Goal: Transaction & Acquisition: Purchase product/service

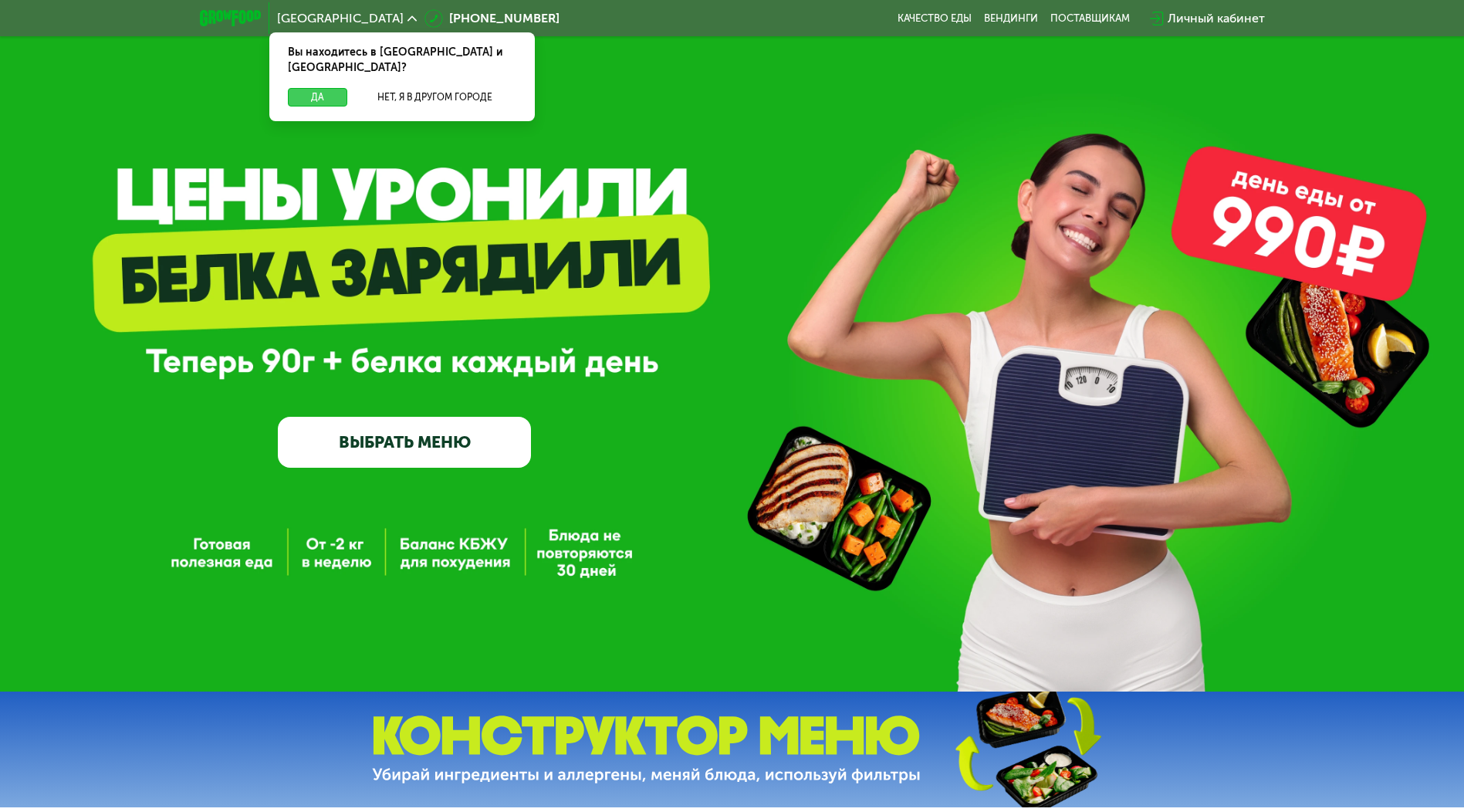
click at [334, 88] on button "Да" at bounding box center [318, 98] width 60 height 19
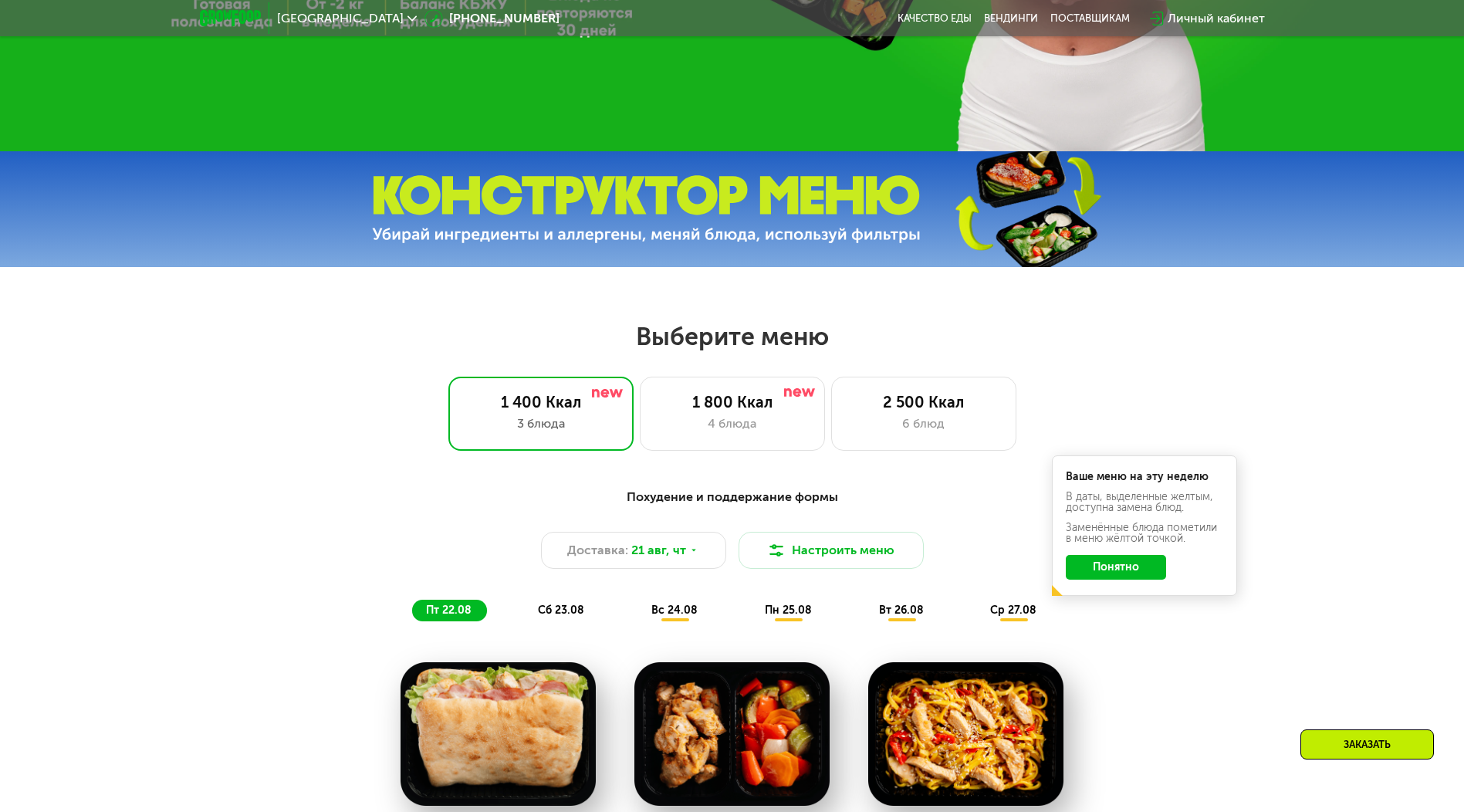
scroll to position [849, 0]
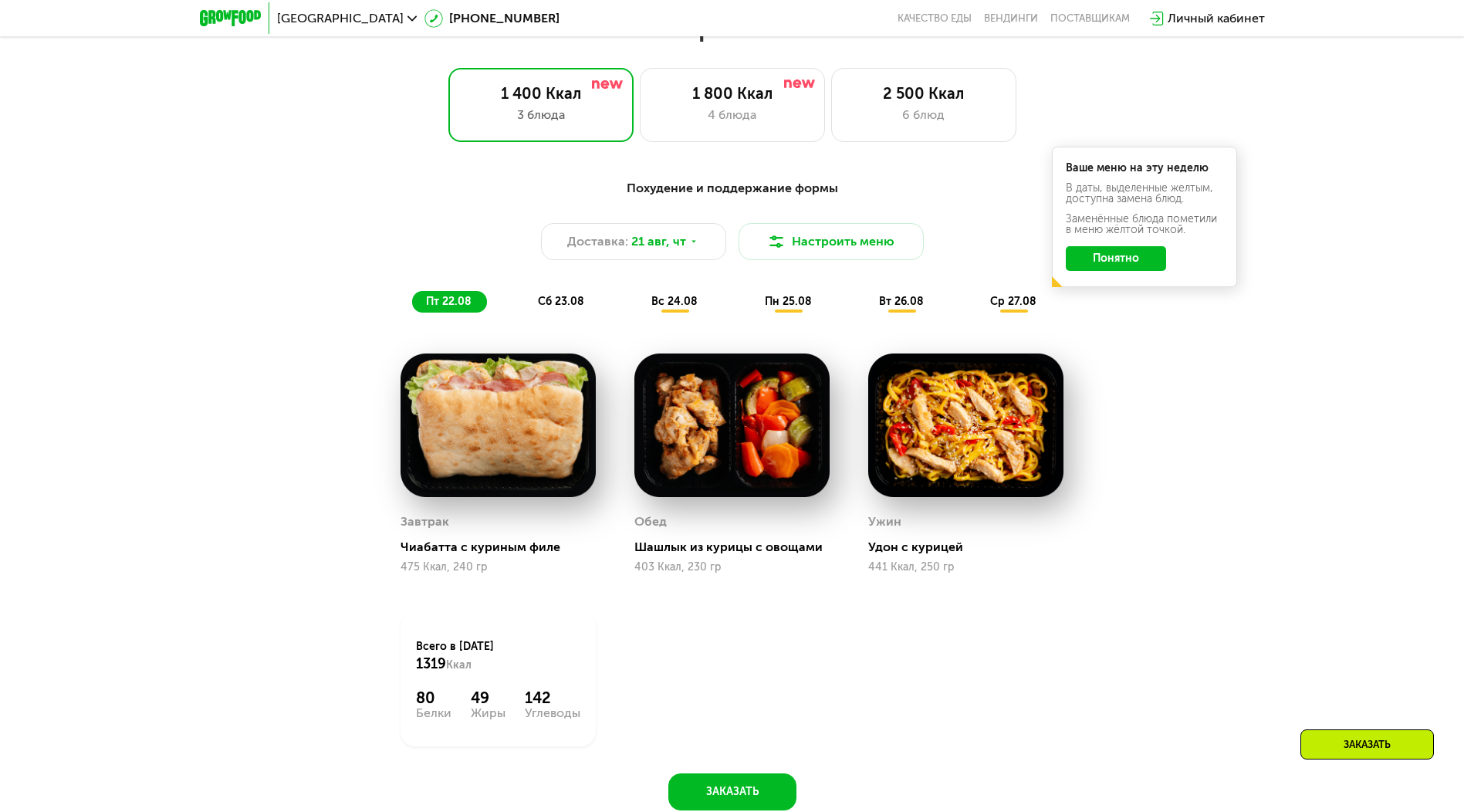
click at [1128, 265] on button "Понятно" at bounding box center [1116, 259] width 100 height 25
click at [548, 303] on span "сб 23.08" at bounding box center [561, 301] width 47 height 13
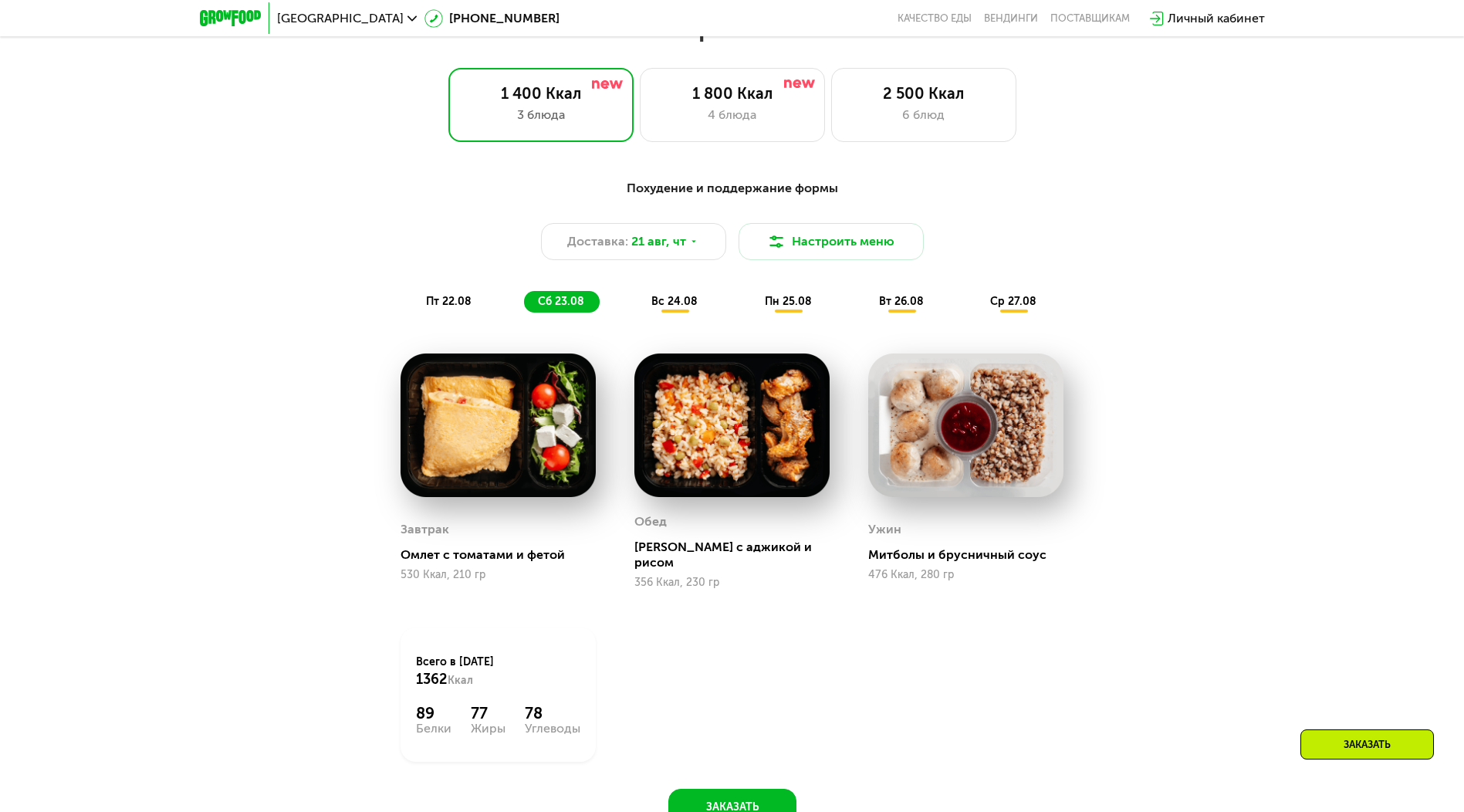
click at [504, 429] on img at bounding box center [499, 425] width 195 height 144
click at [515, 447] on img at bounding box center [499, 425] width 195 height 144
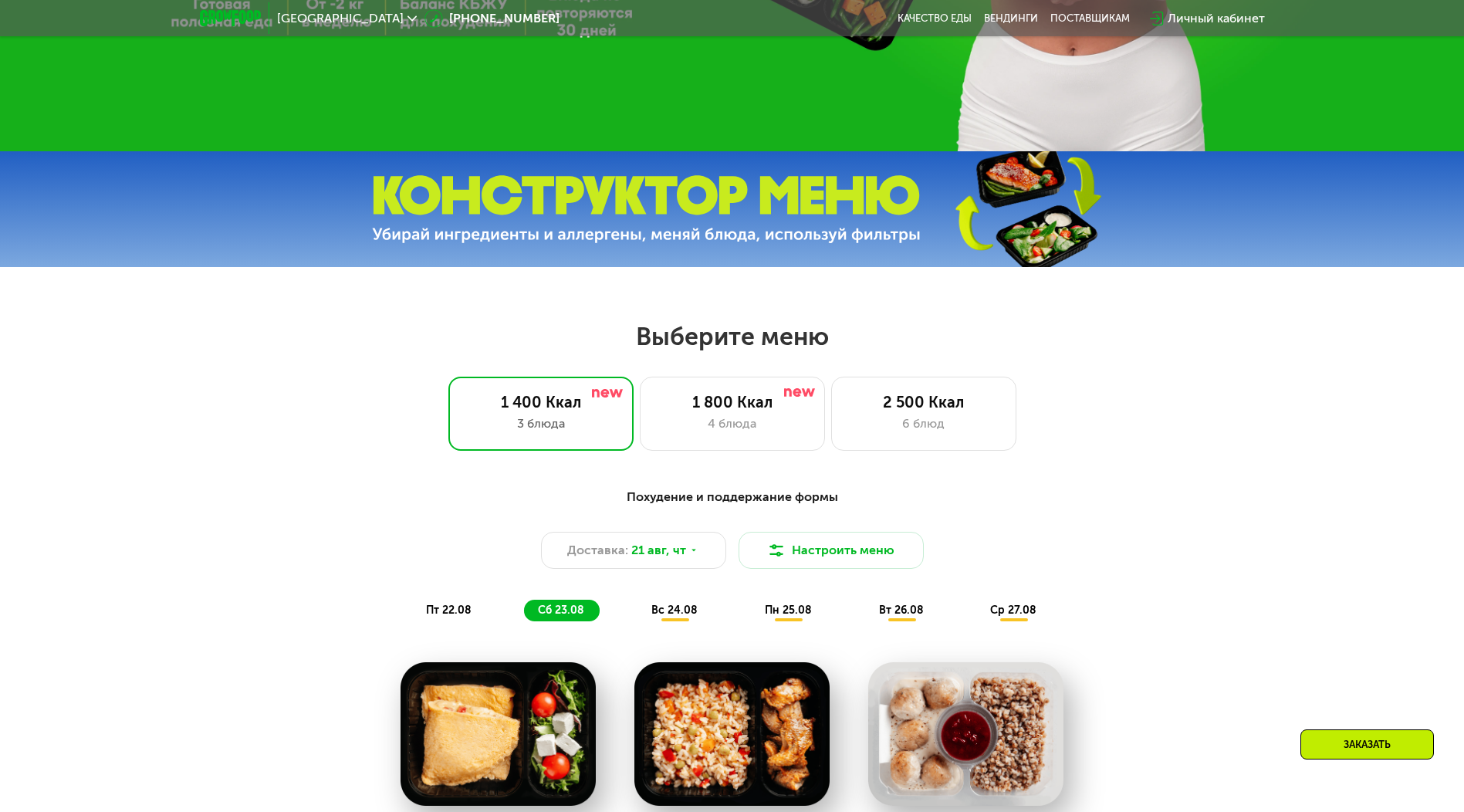
scroll to position [695, 0]
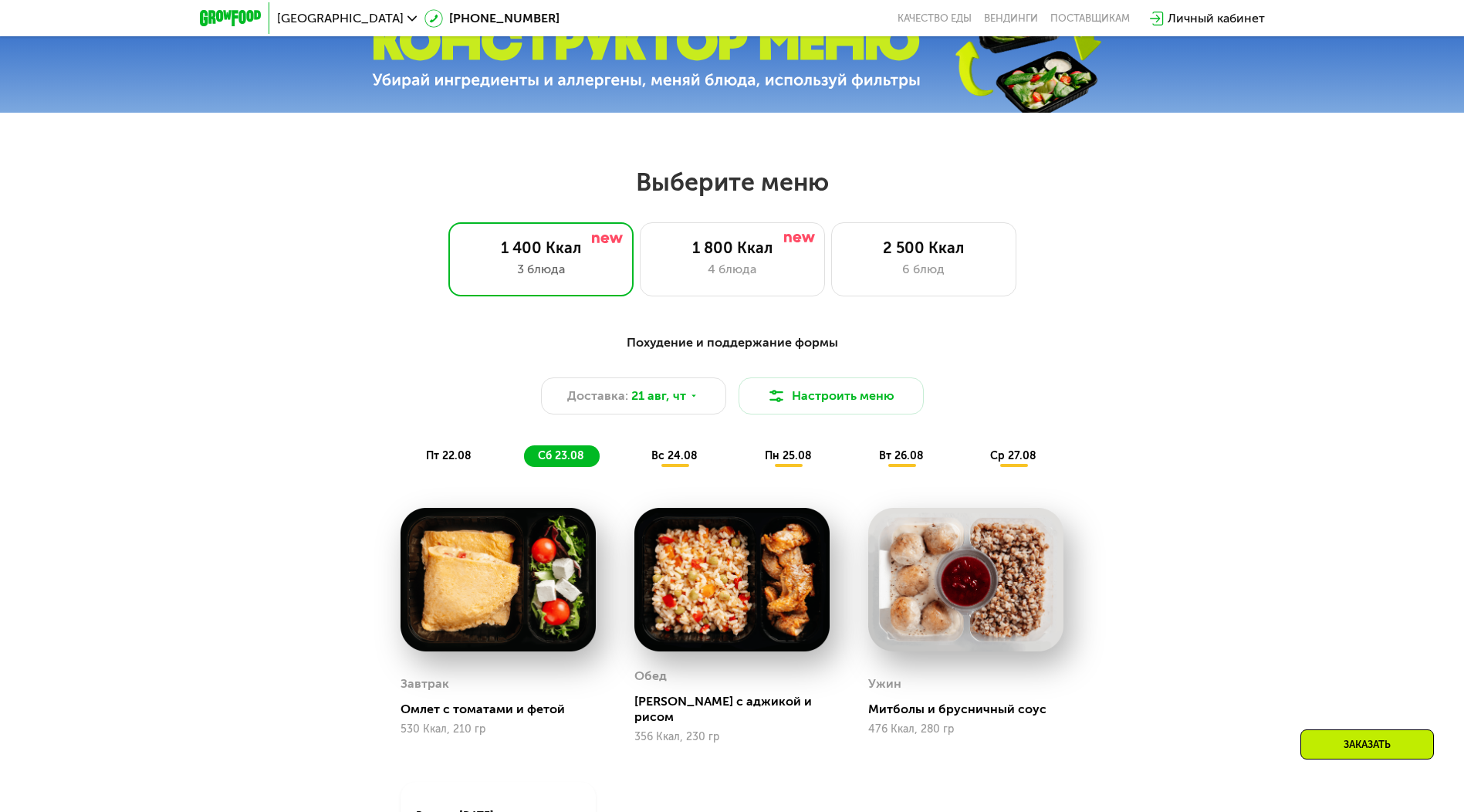
click at [665, 461] on span "вс 24.08" at bounding box center [675, 456] width 47 height 13
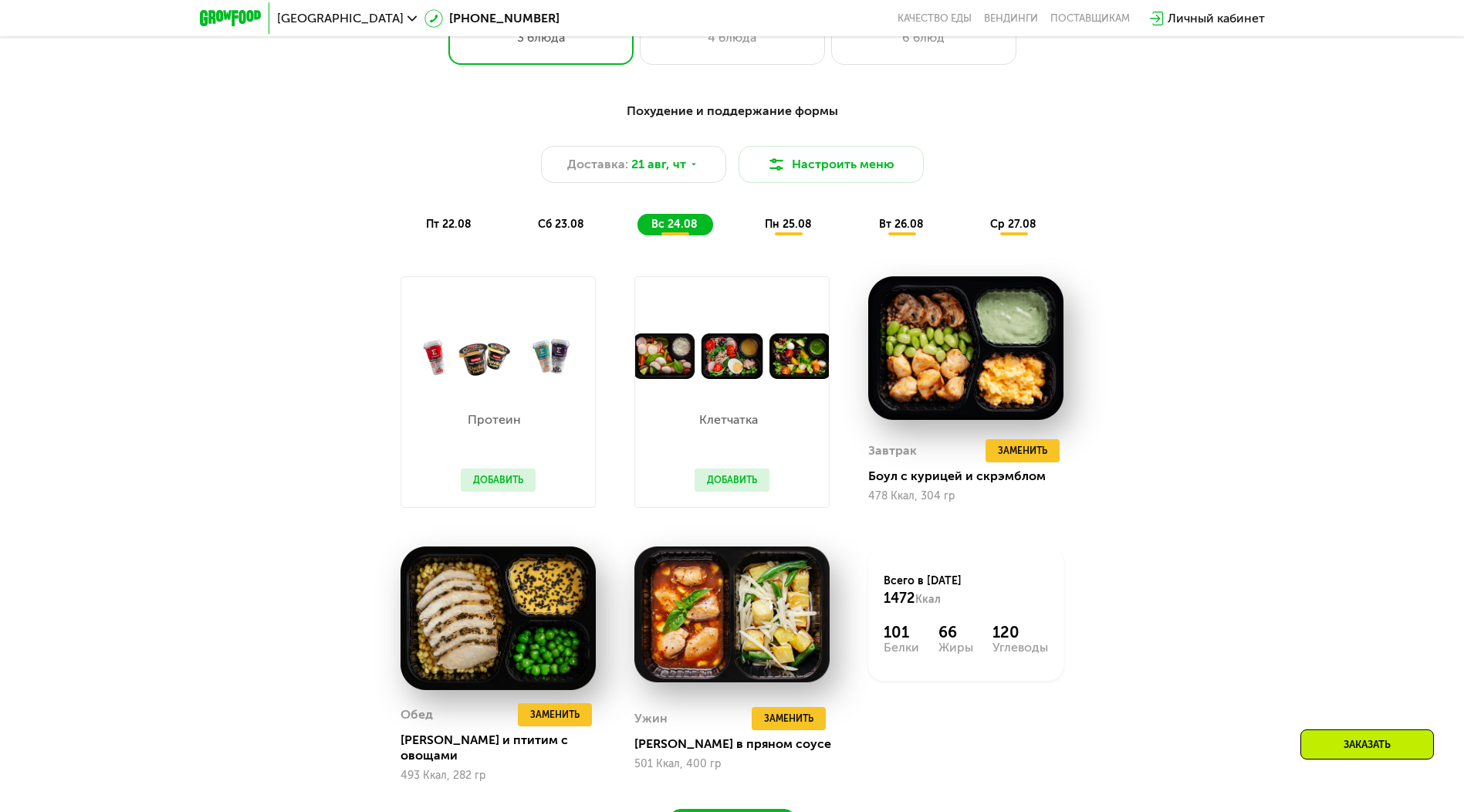
scroll to position [1312, 0]
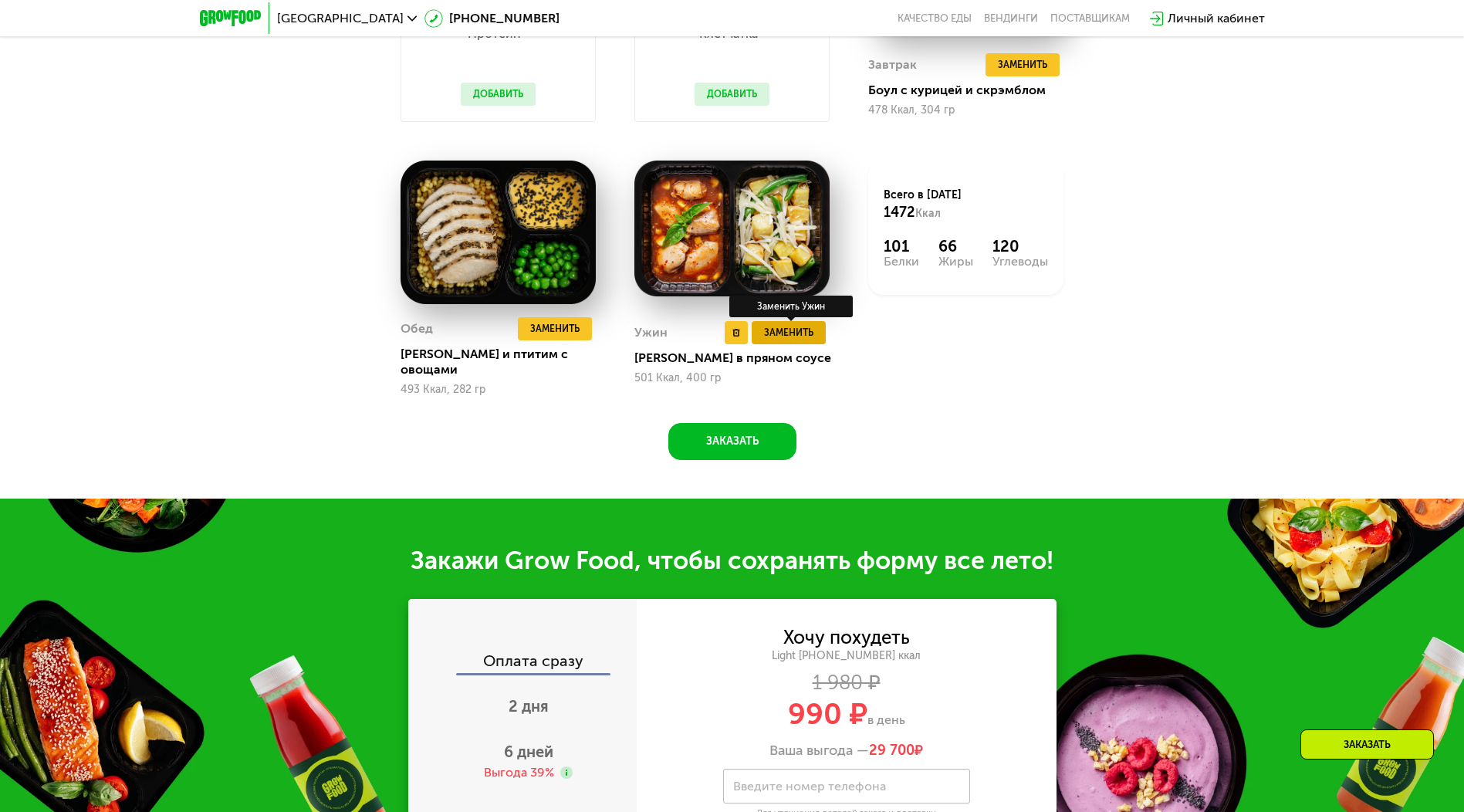
click at [793, 333] on span "Заменить" at bounding box center [789, 332] width 49 height 16
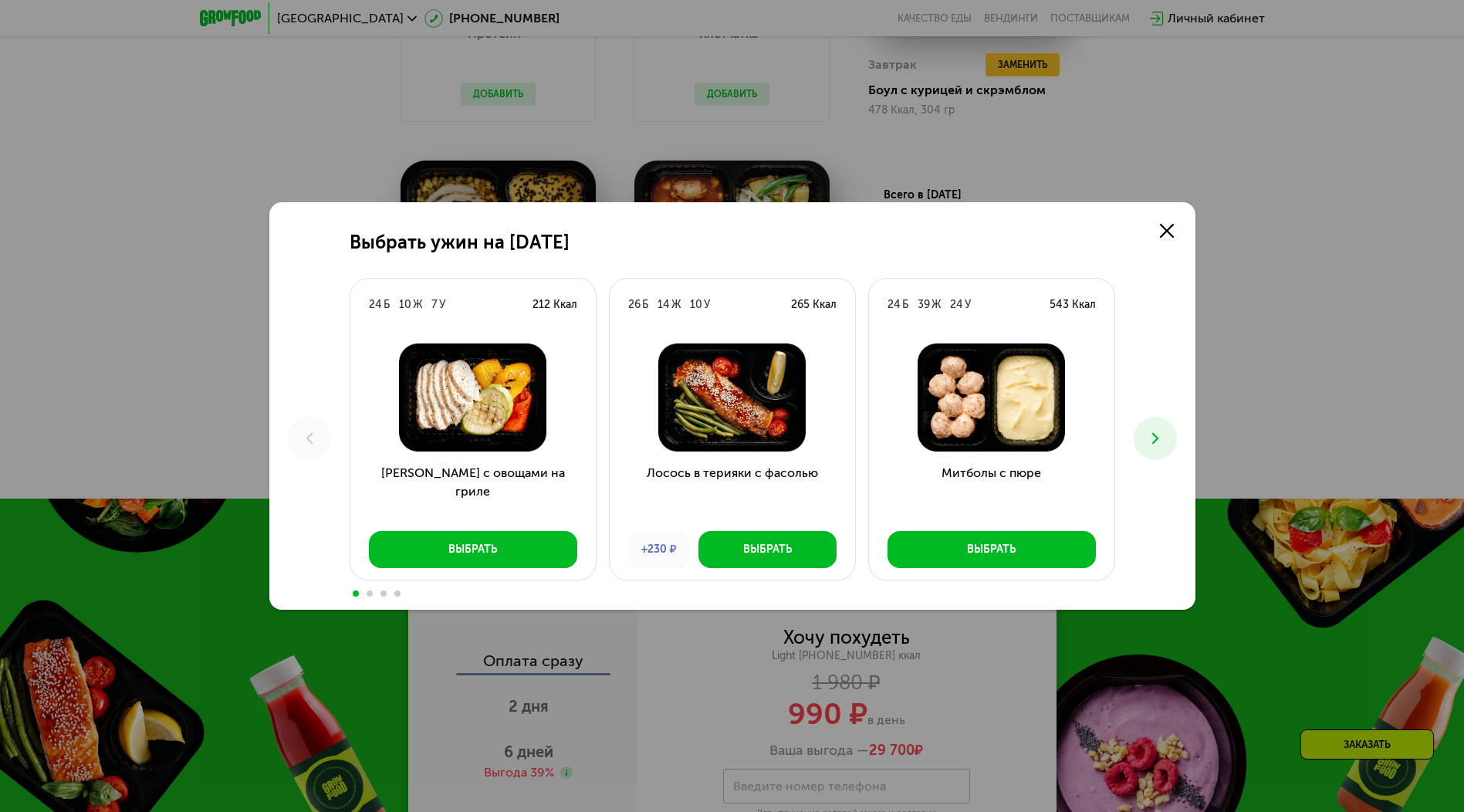
click at [790, 326] on div "26 Б 14 Ж 10 У 265 Ккал" at bounding box center [733, 305] width 246 height 52
click at [1167, 227] on icon at bounding box center [1166, 231] width 14 height 14
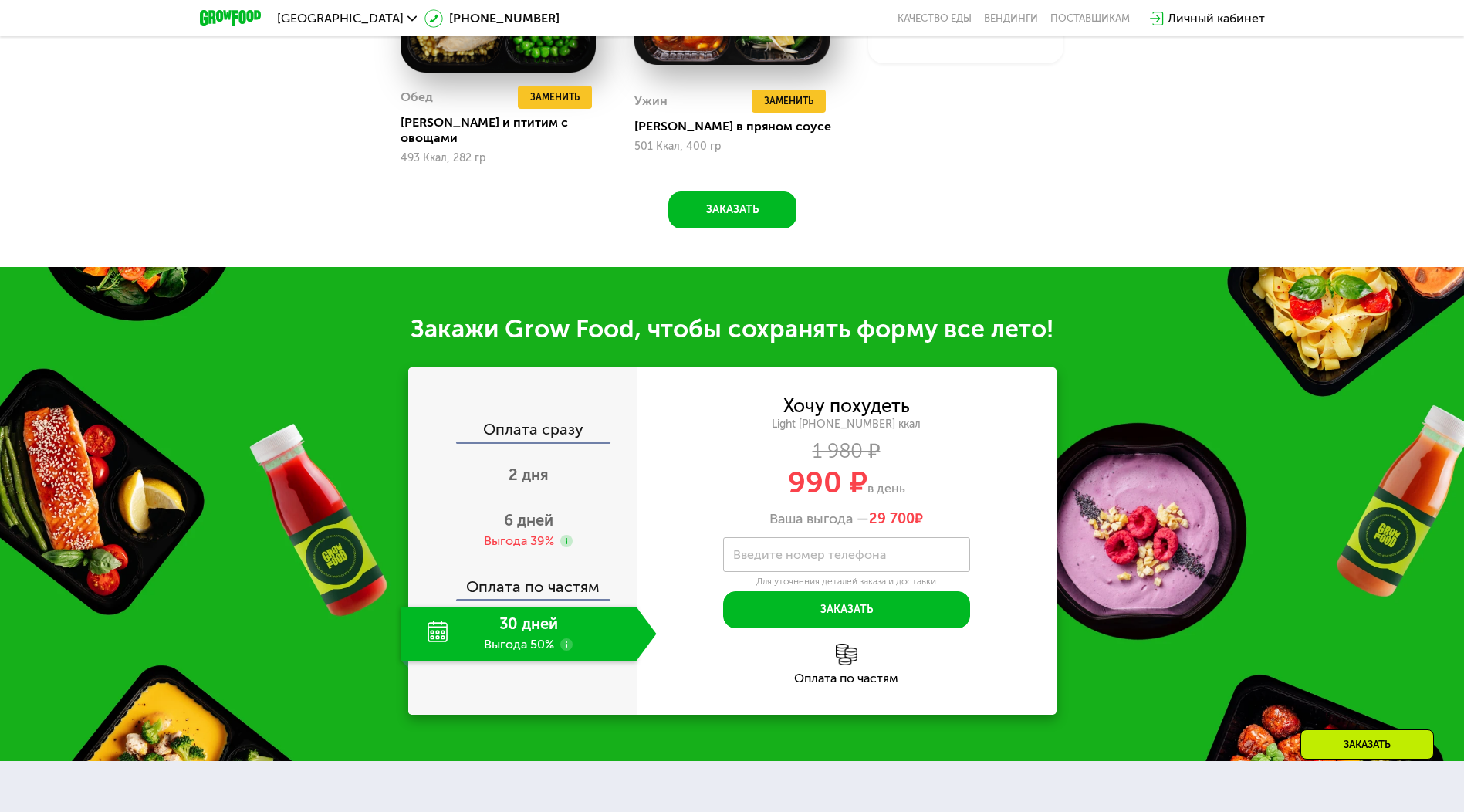
scroll to position [1621, 0]
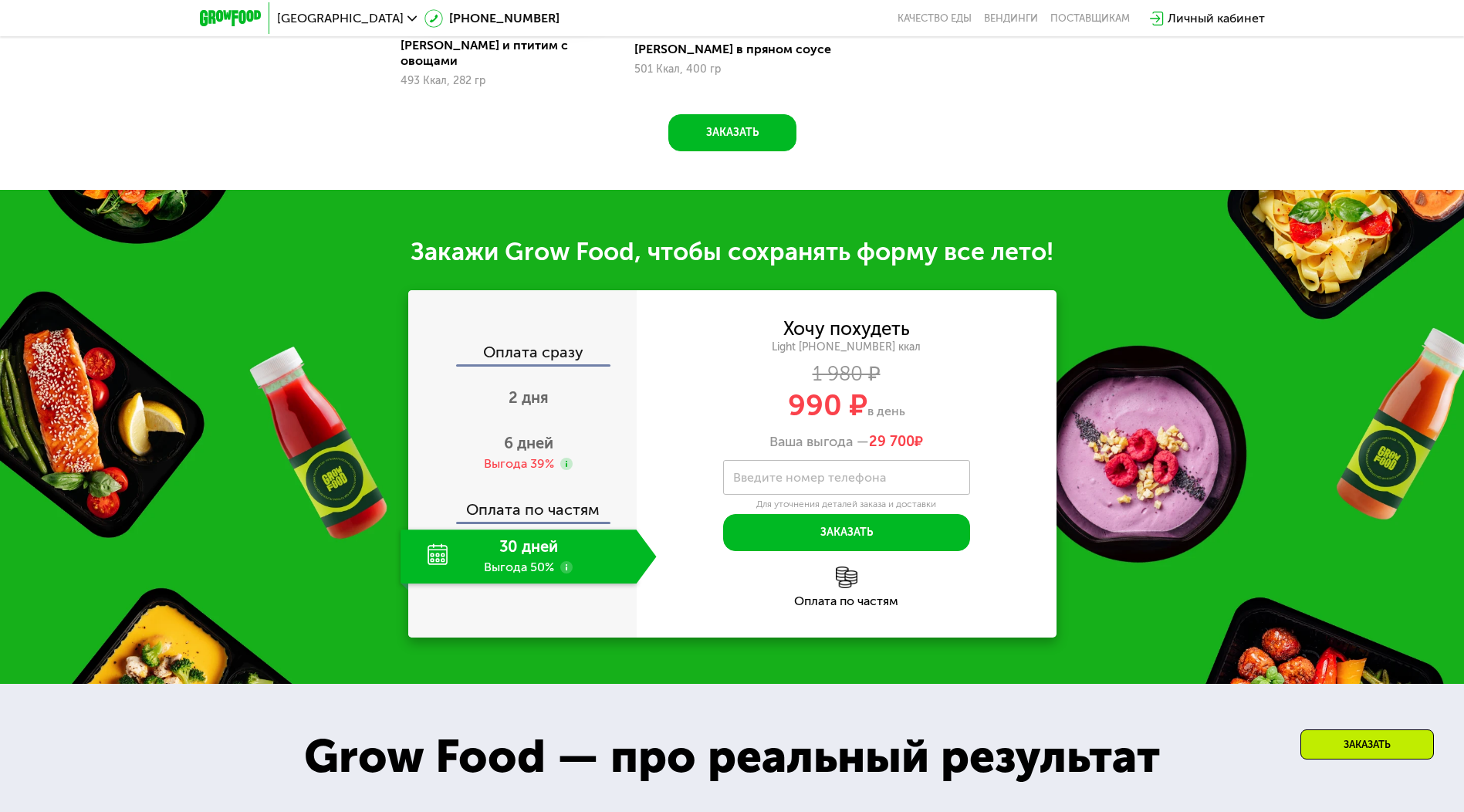
click at [535, 548] on div "30 дней Выгода 50%" at bounding box center [519, 556] width 236 height 54
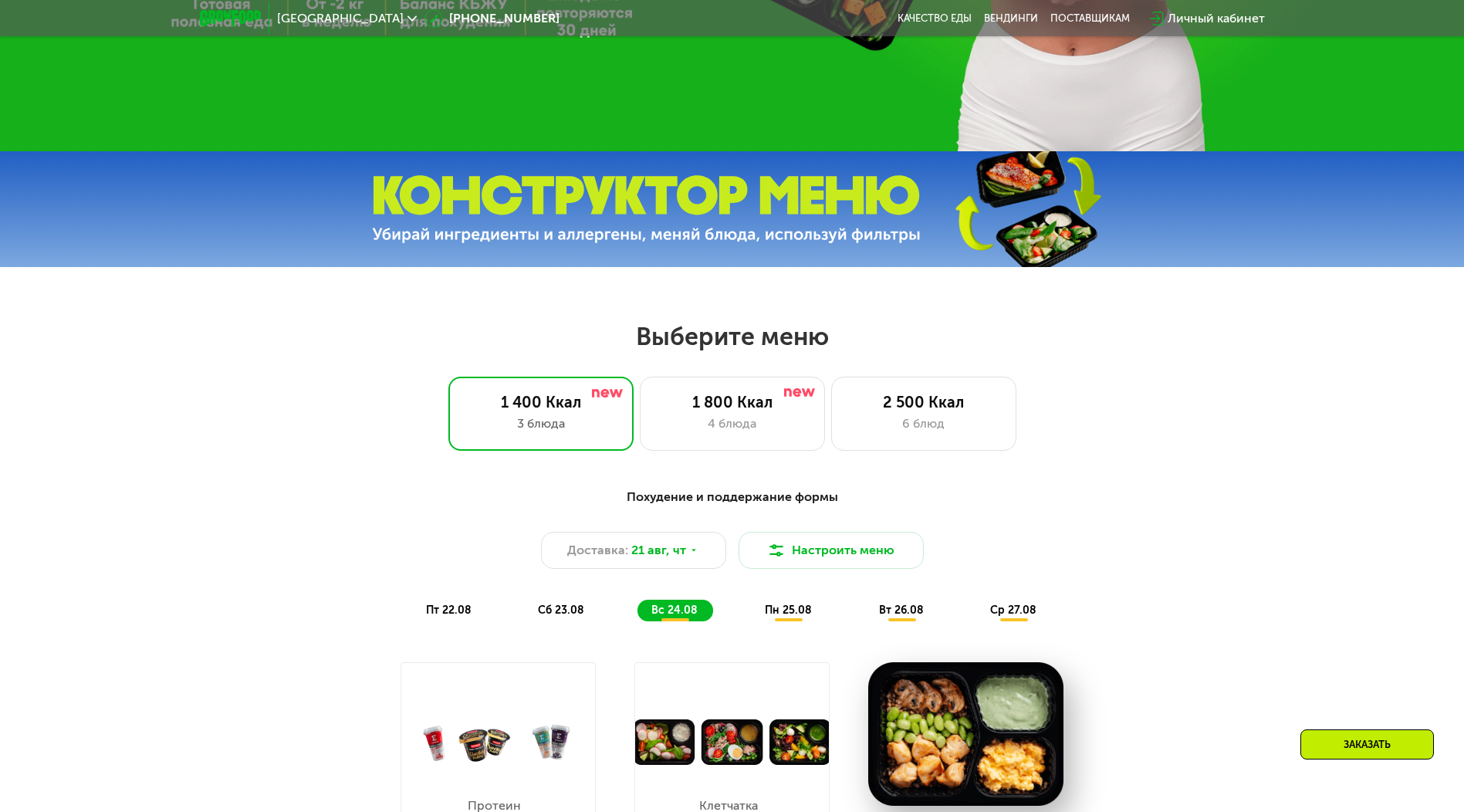
scroll to position [772, 0]
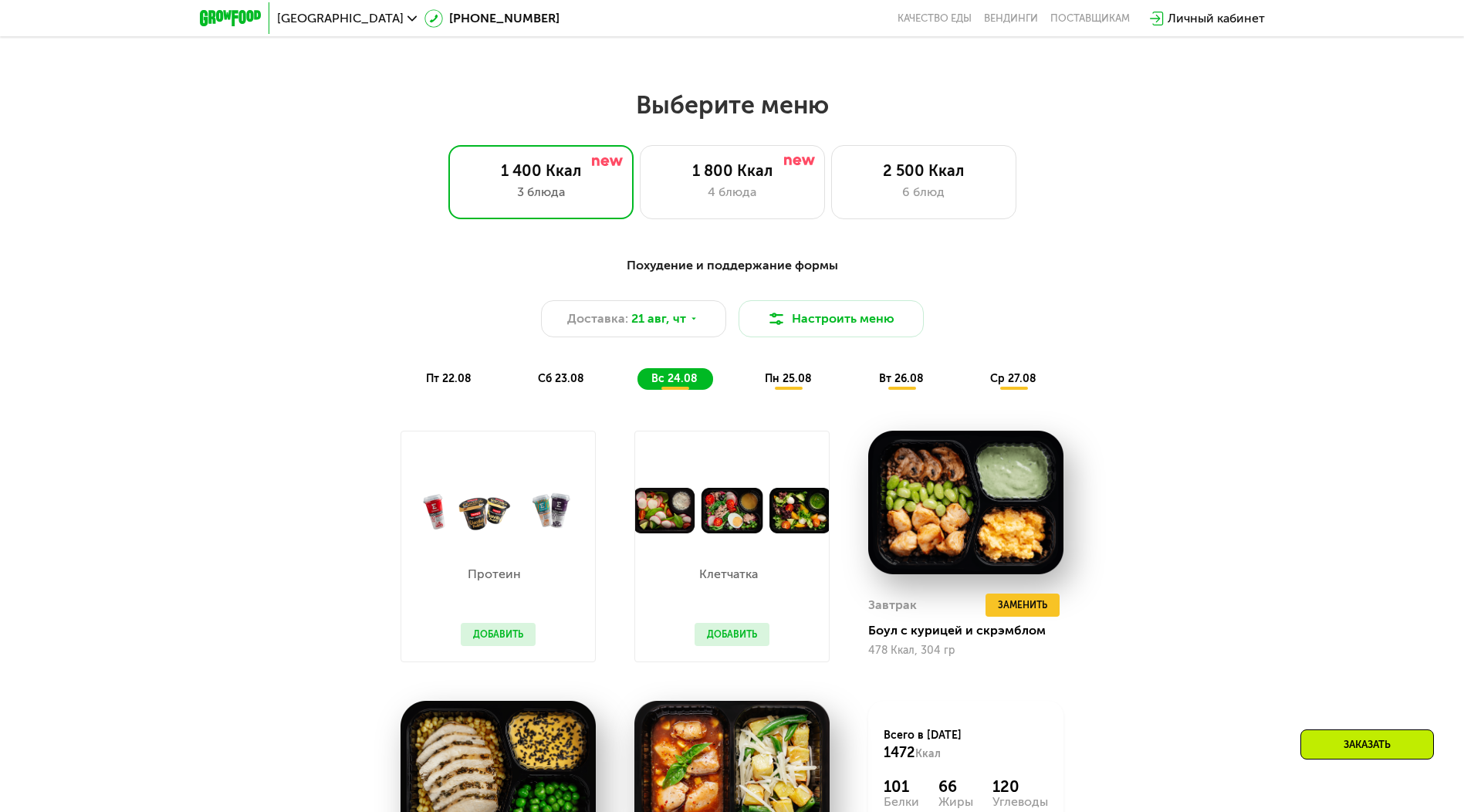
click at [1360, 734] on div "Заказать" at bounding box center [1368, 744] width 134 height 30
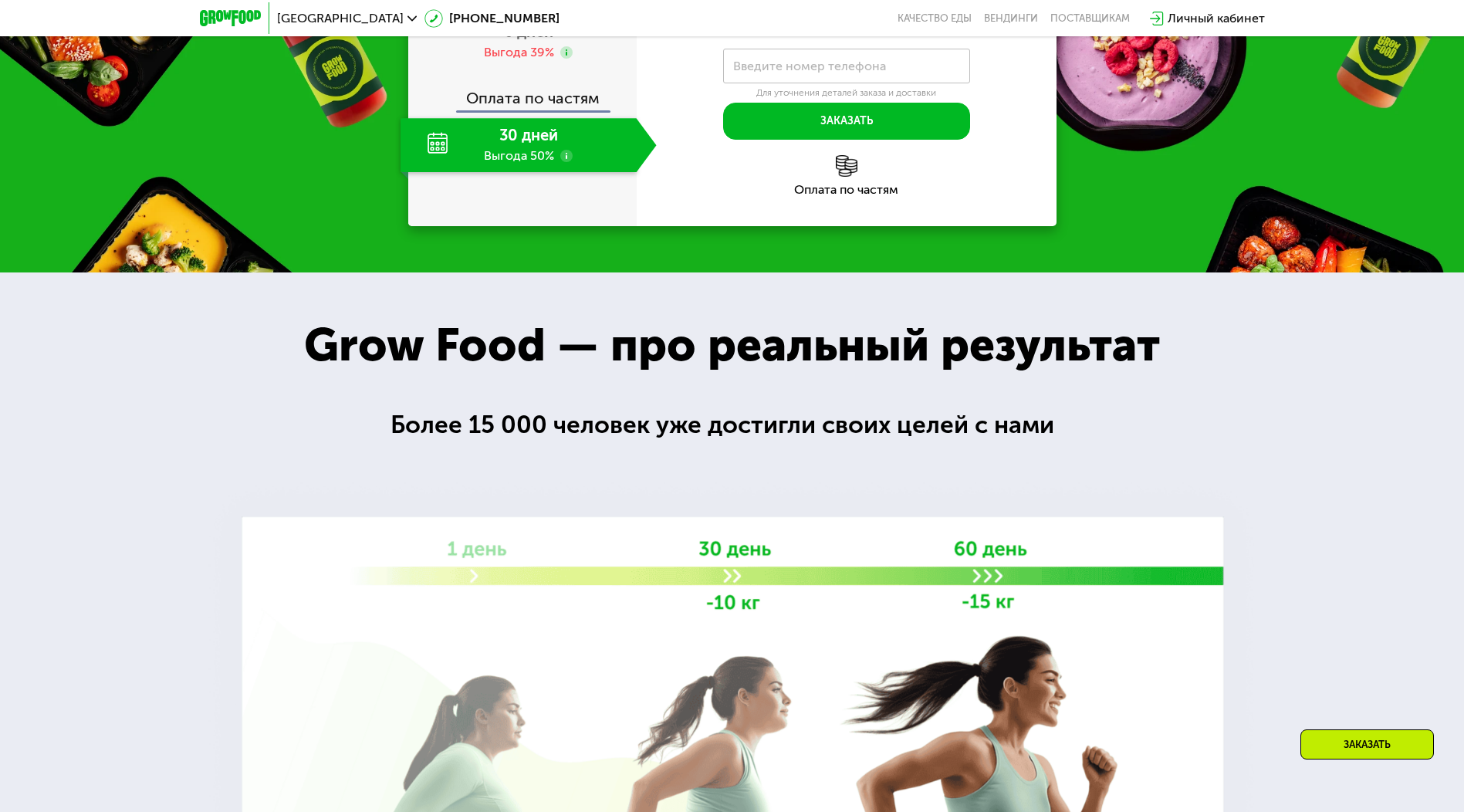
scroll to position [1646, 0]
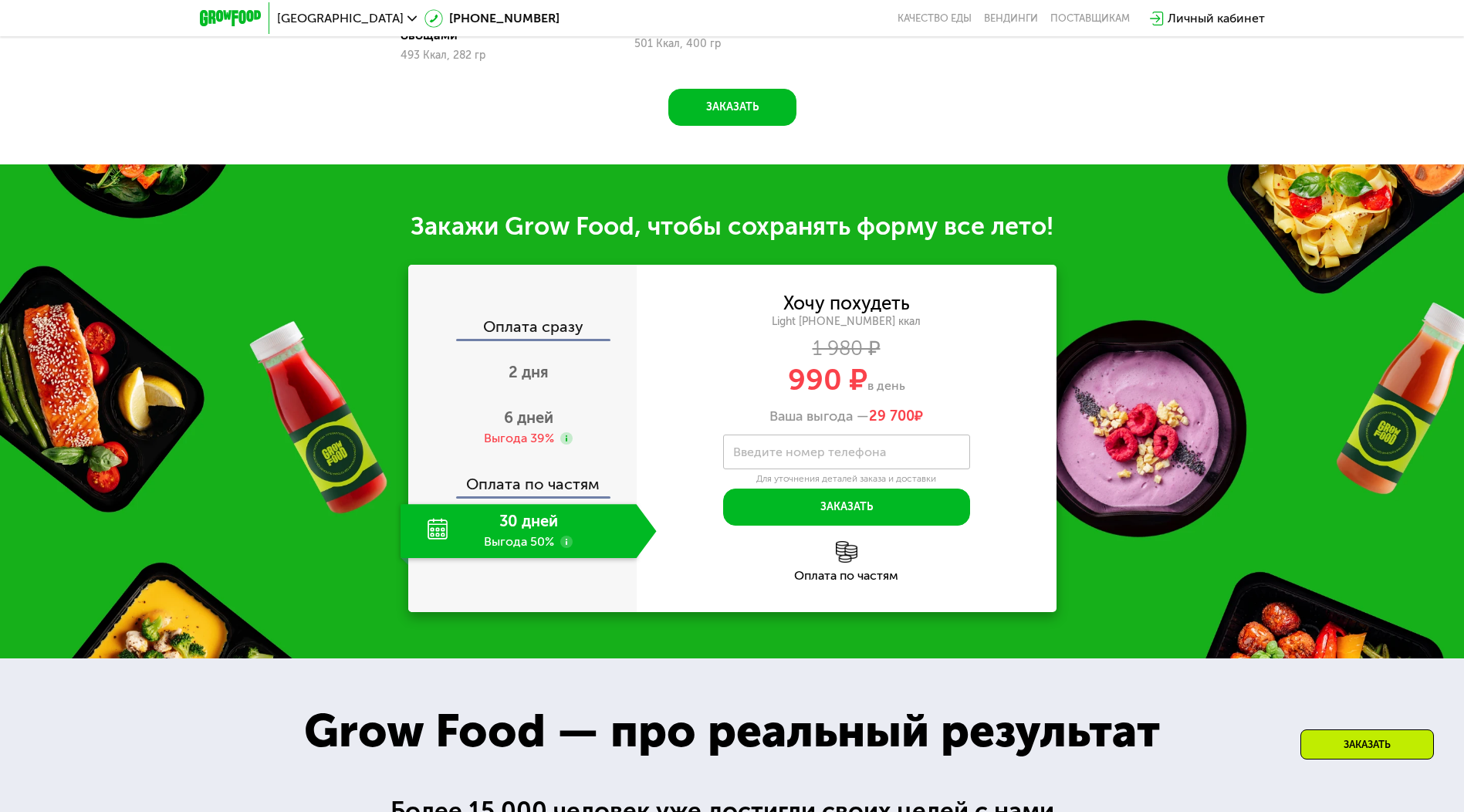
click at [547, 526] on div "30 дней Выгода 50%" at bounding box center [519, 531] width 236 height 54
click at [528, 408] on span "6 дней" at bounding box center [528, 418] width 49 height 19
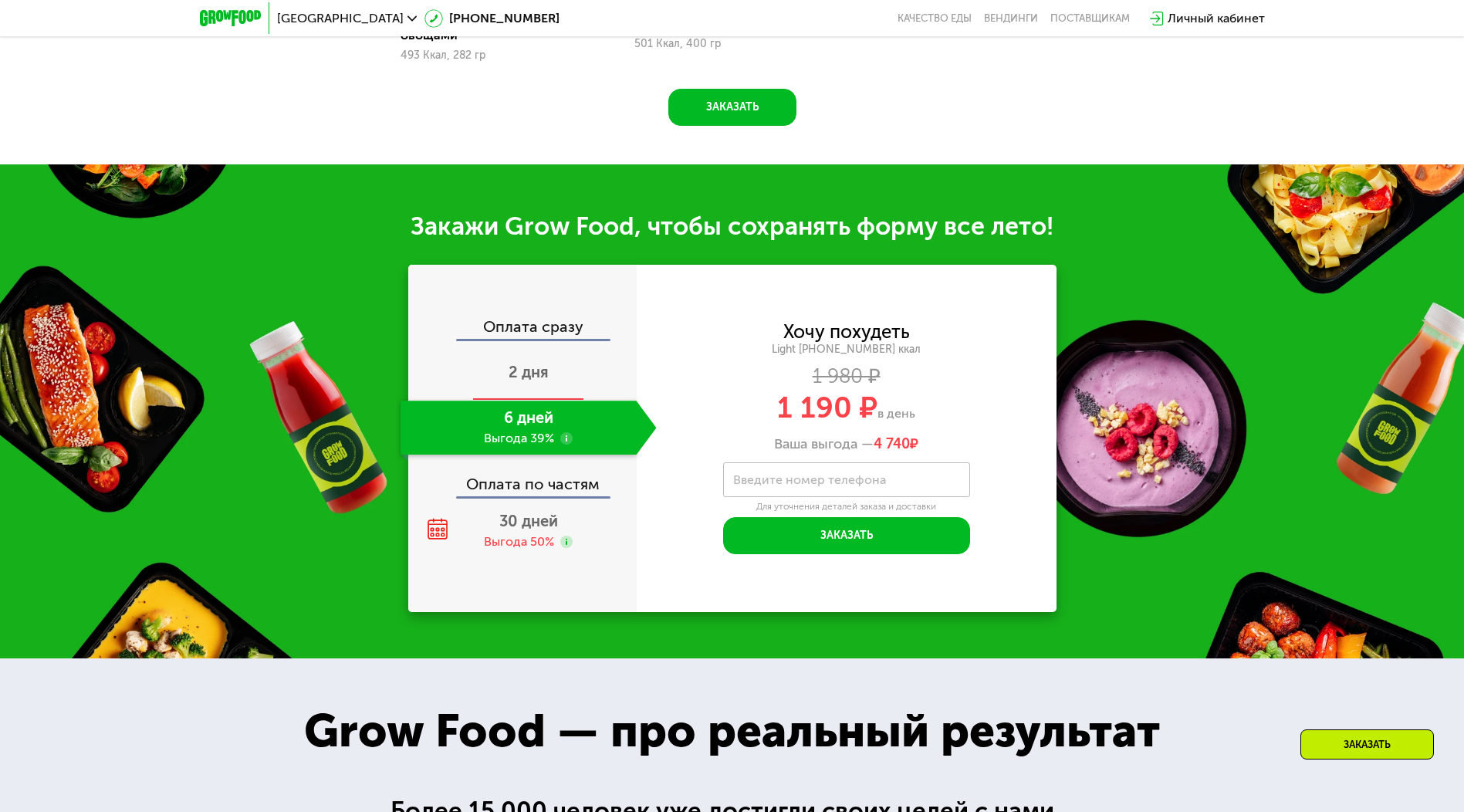
click at [539, 370] on span "2 дня" at bounding box center [528, 372] width 40 height 19
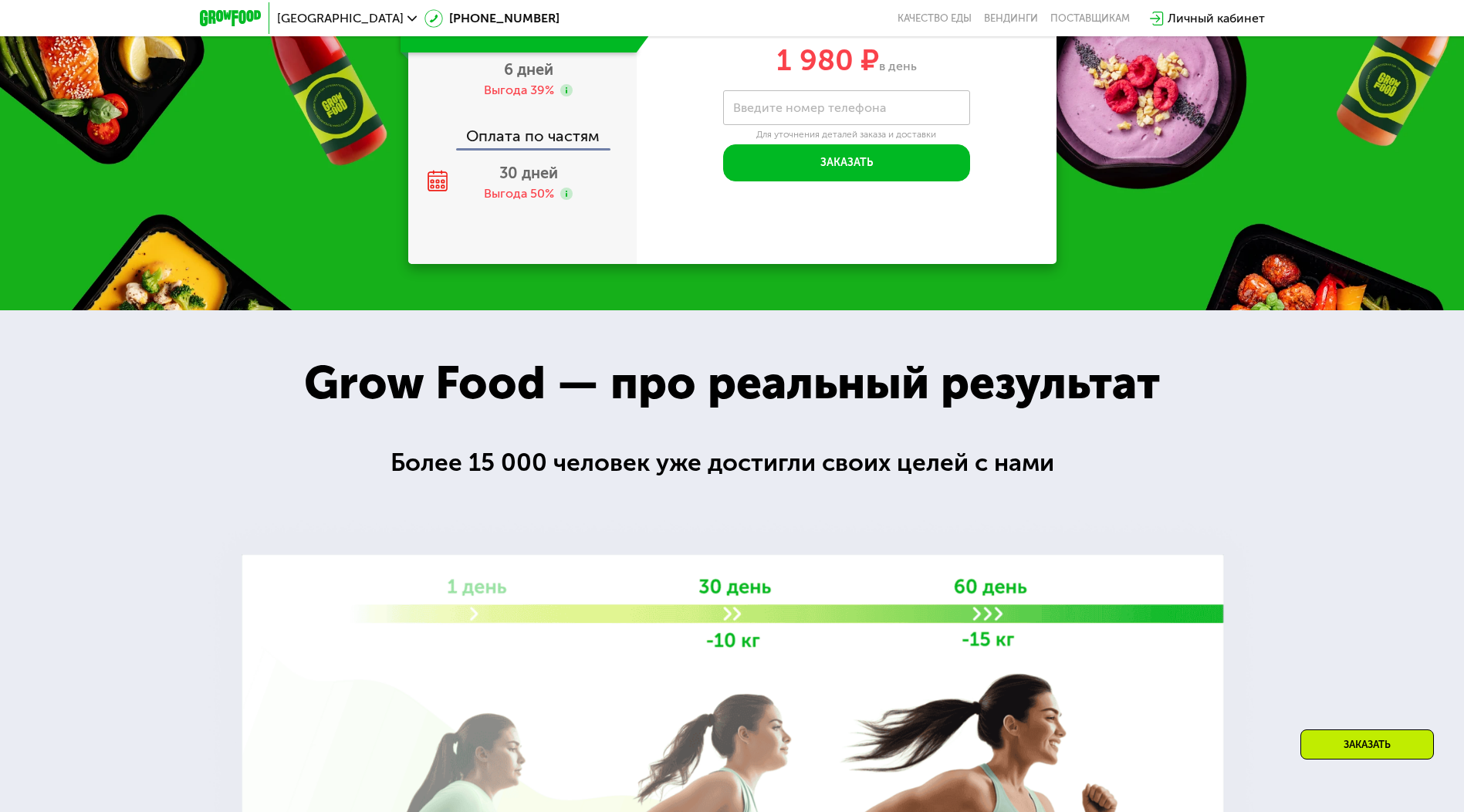
scroll to position [1550, 0]
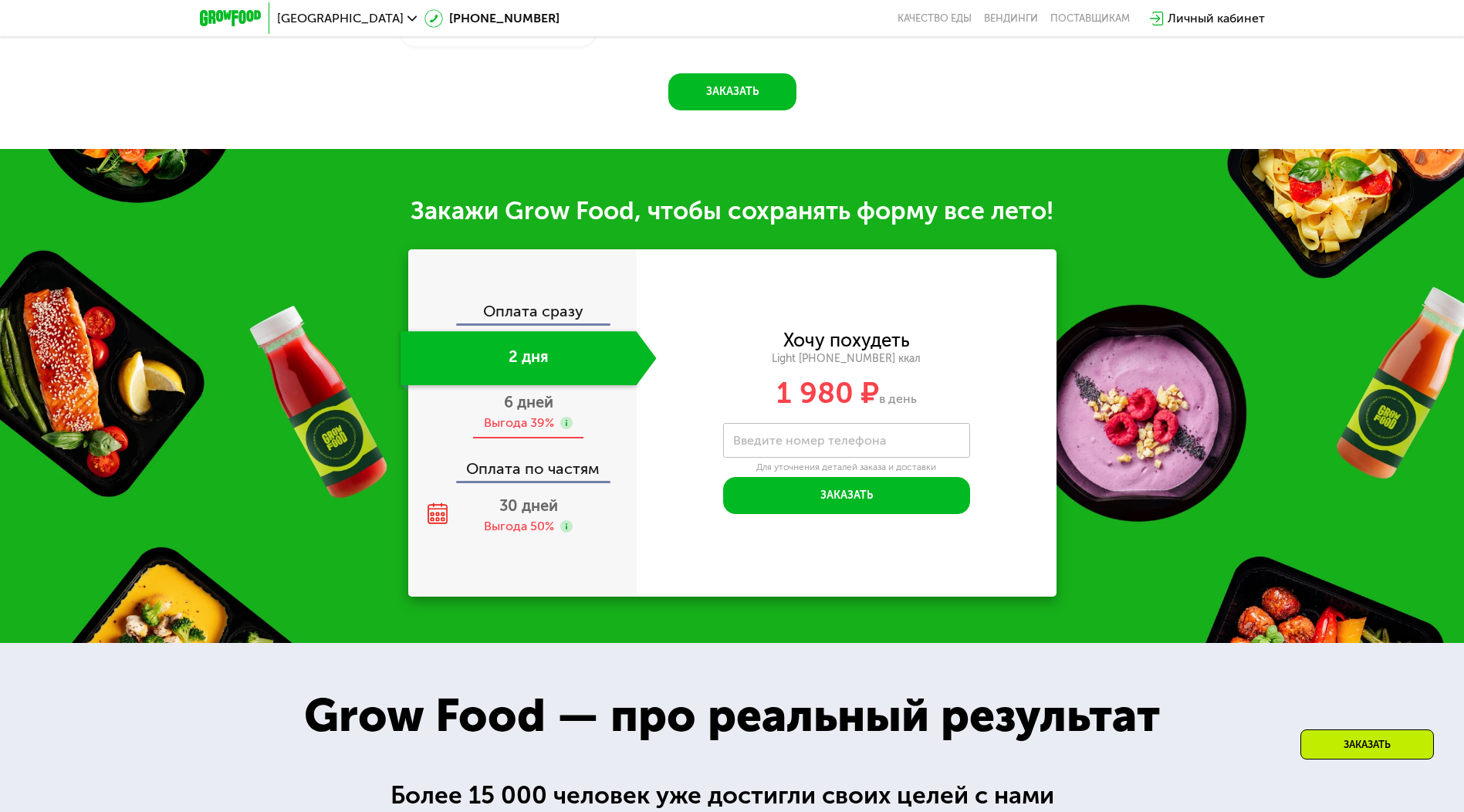
click at [533, 420] on div "Выгода 39%" at bounding box center [519, 423] width 71 height 17
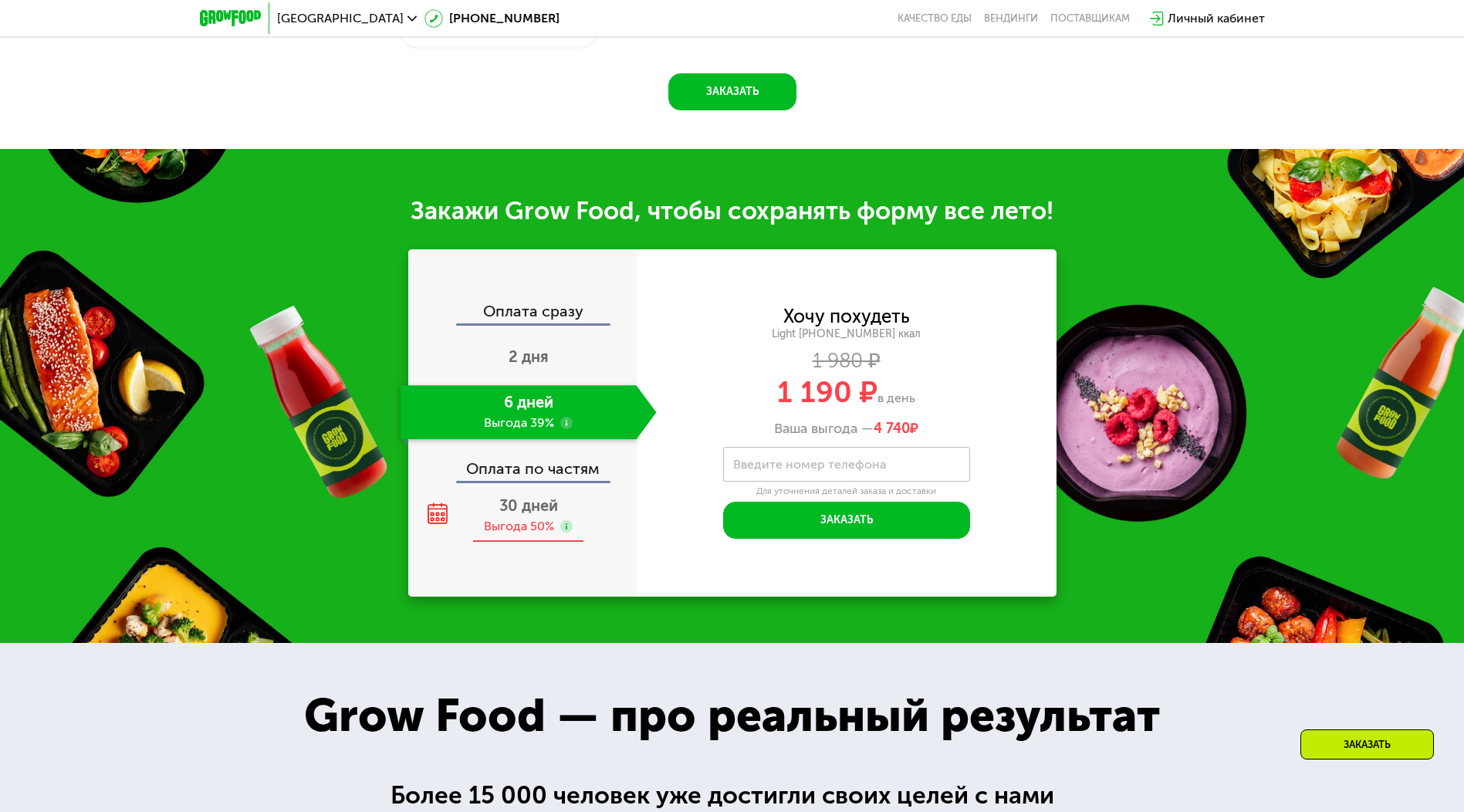
click at [527, 515] on span "30 дней" at bounding box center [528, 506] width 59 height 19
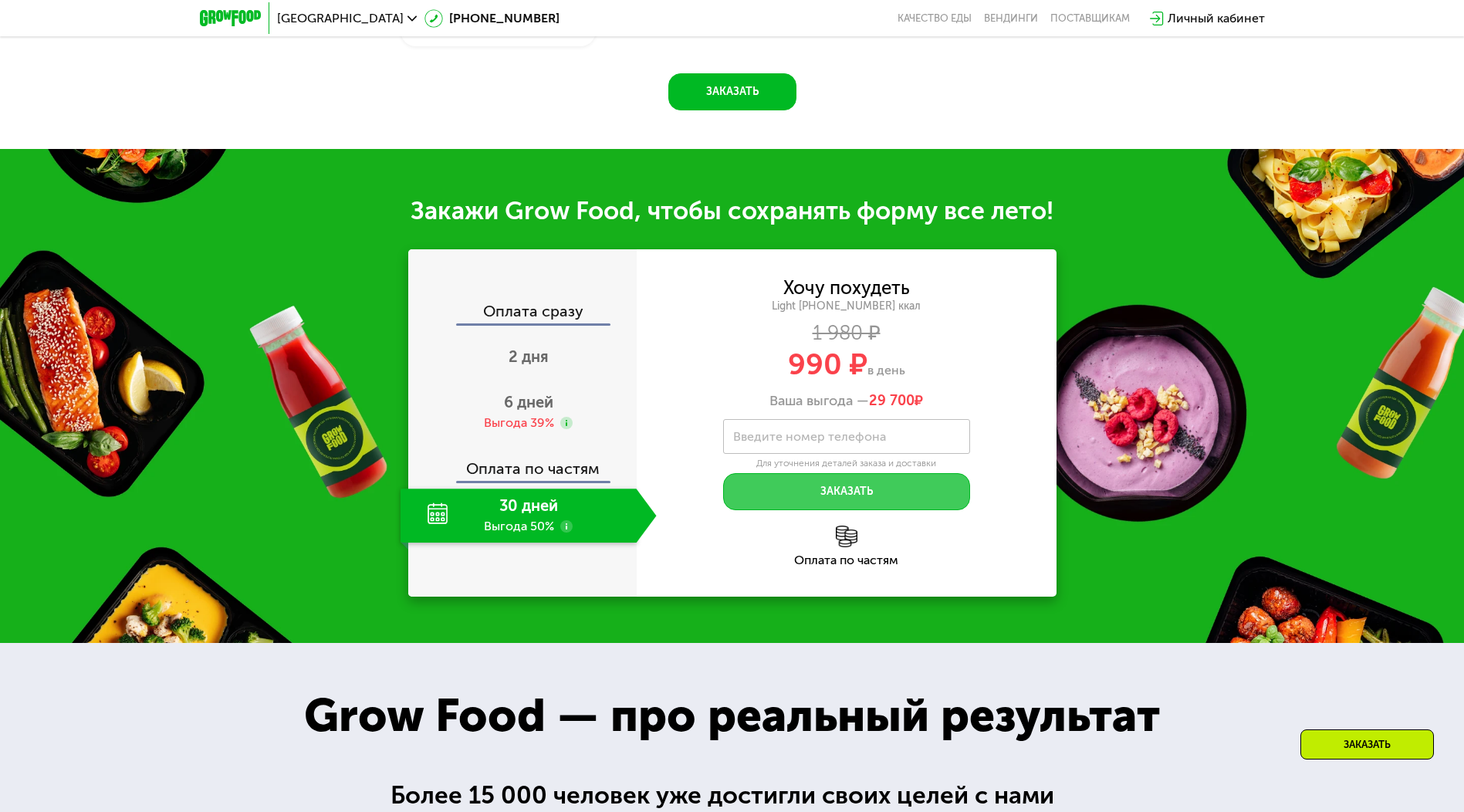
click at [909, 498] on button "Заказать" at bounding box center [847, 492] width 247 height 37
click at [871, 449] on input "Введите номер телефона" at bounding box center [847, 436] width 247 height 34
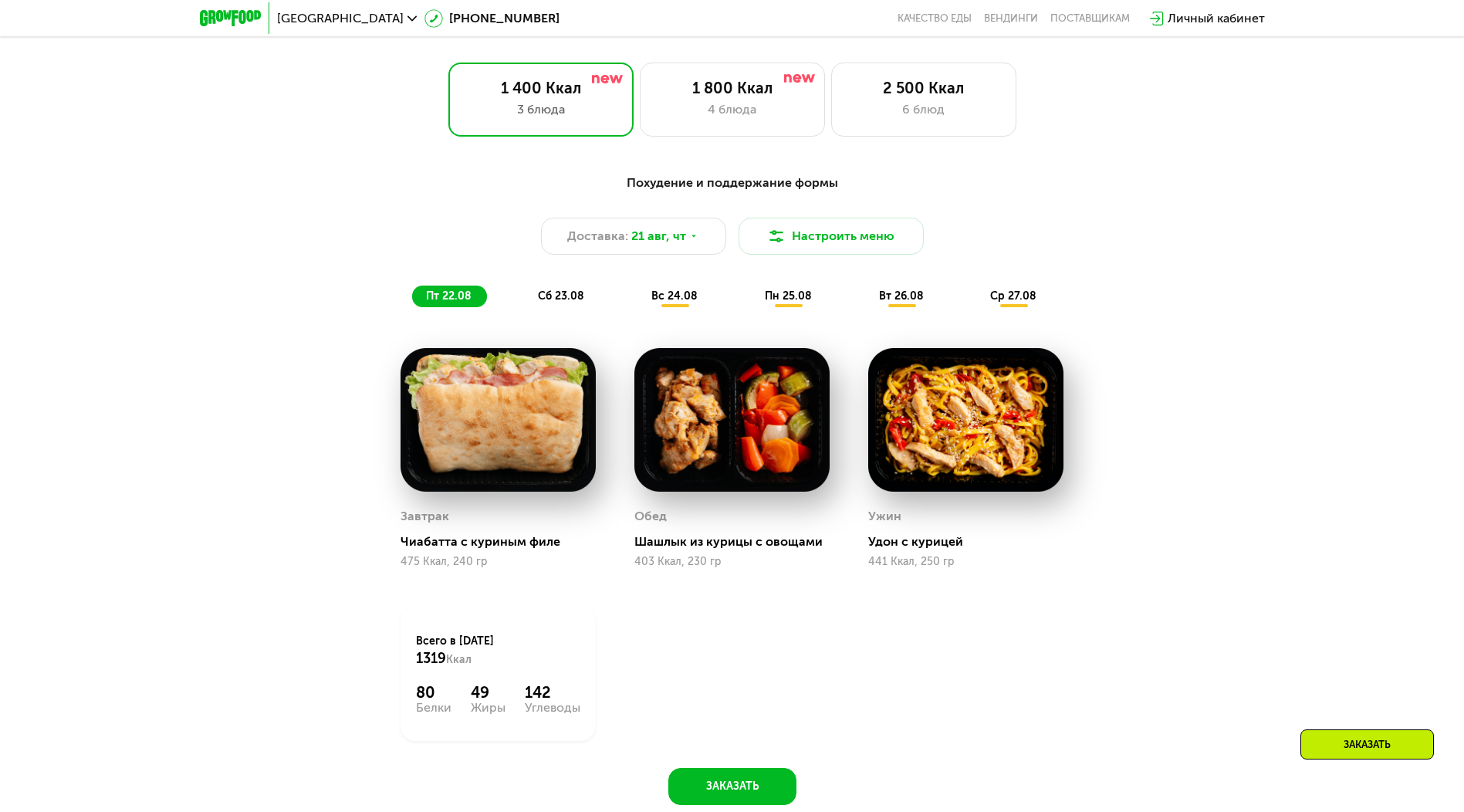
scroll to position [623, 0]
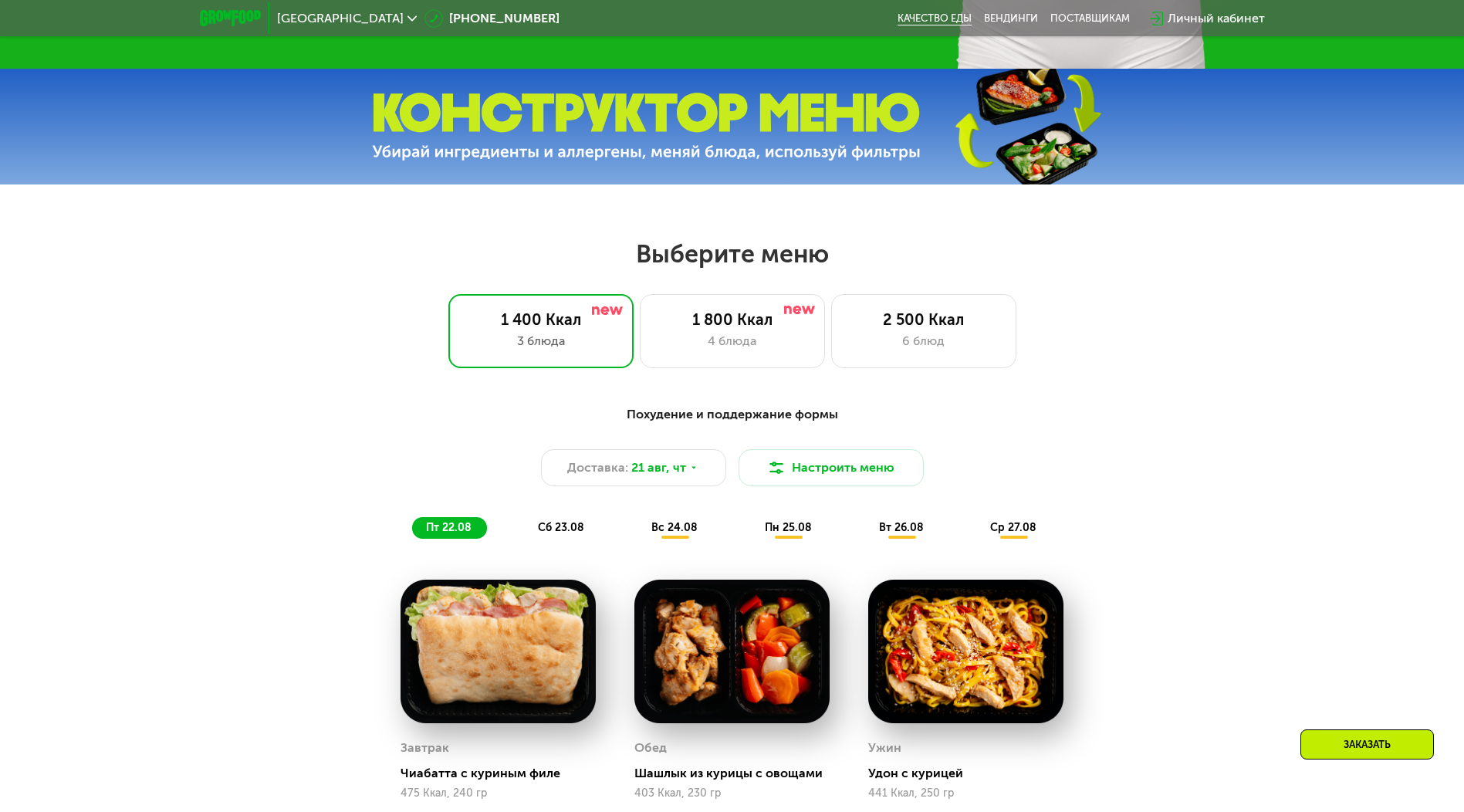
click at [933, 18] on link "Качество еды" at bounding box center [935, 18] width 74 height 12
